Goal: Task Accomplishment & Management: Use online tool/utility

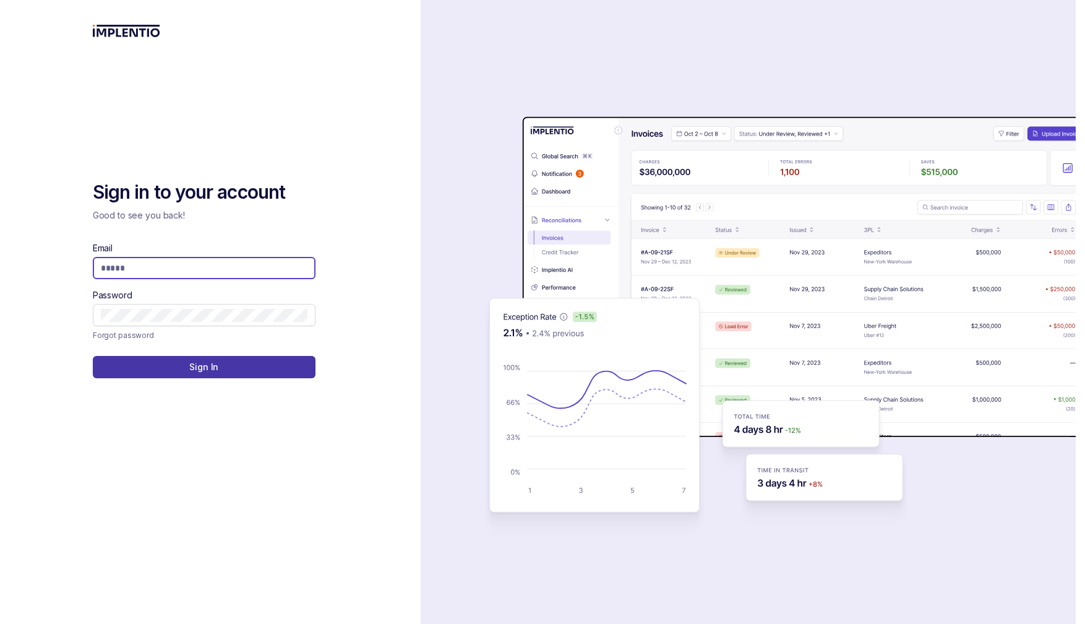
type input "**********"
click at [188, 371] on button "Sign In" at bounding box center [204, 367] width 223 height 22
